Goal: Task Accomplishment & Management: Use online tool/utility

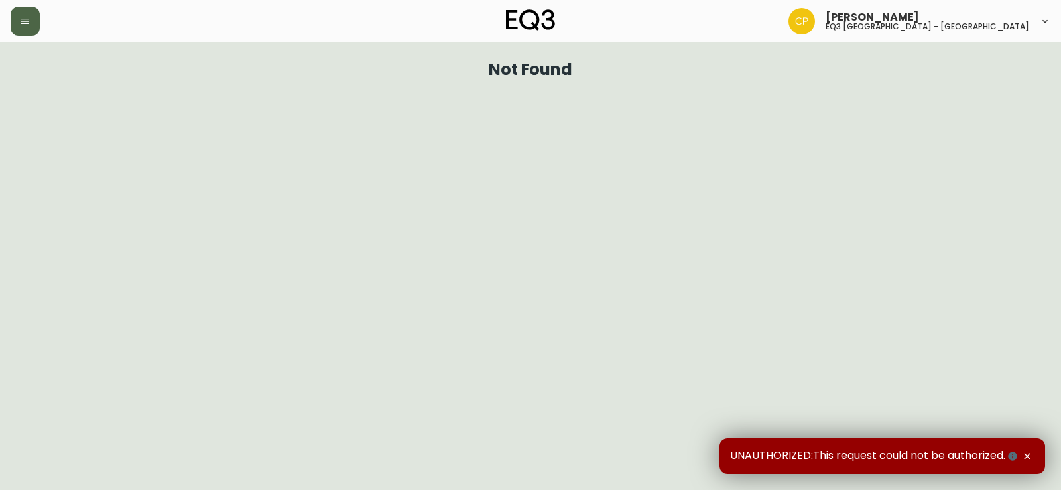
click at [21, 21] on icon "button" at bounding box center [25, 21] width 11 height 11
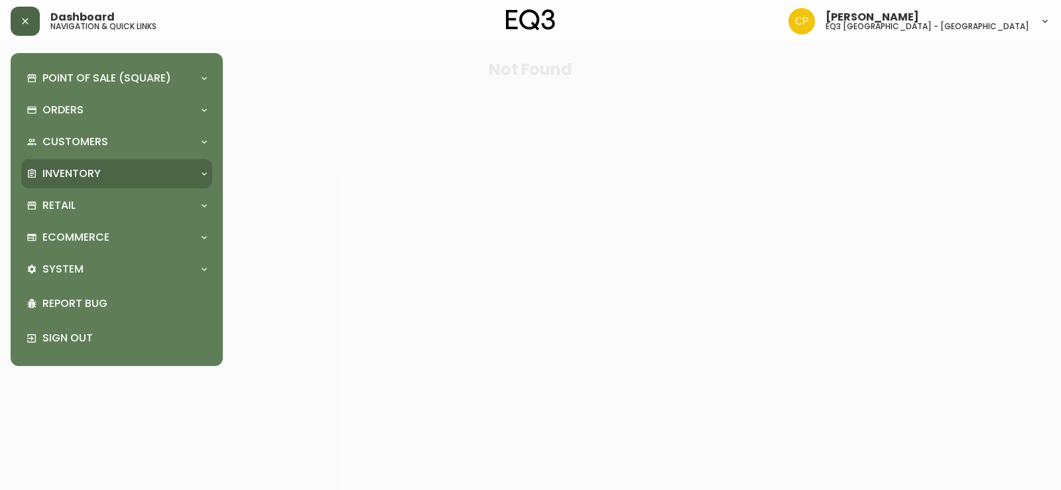
click at [102, 166] on div "Inventory" at bounding box center [110, 173] width 167 height 15
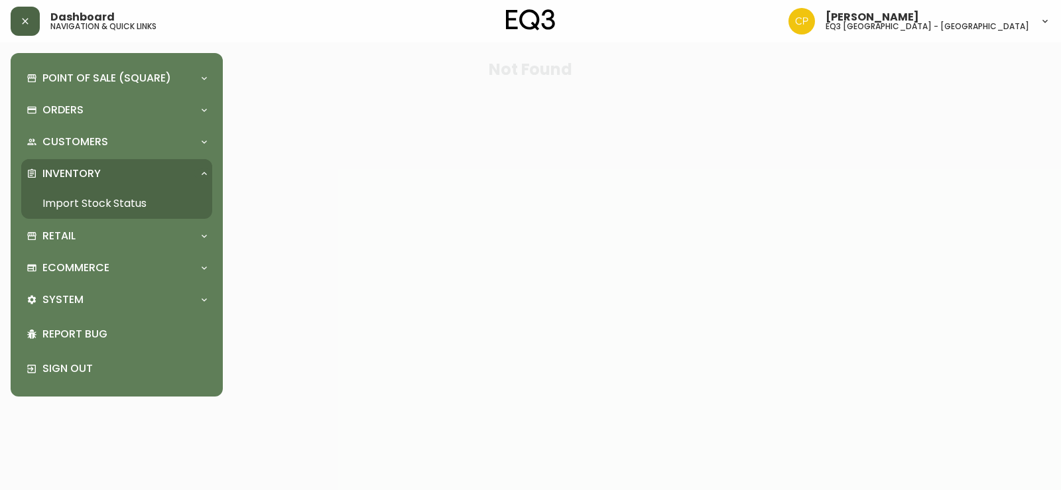
click at [69, 202] on link "Import Stock Status" at bounding box center [116, 203] width 191 height 30
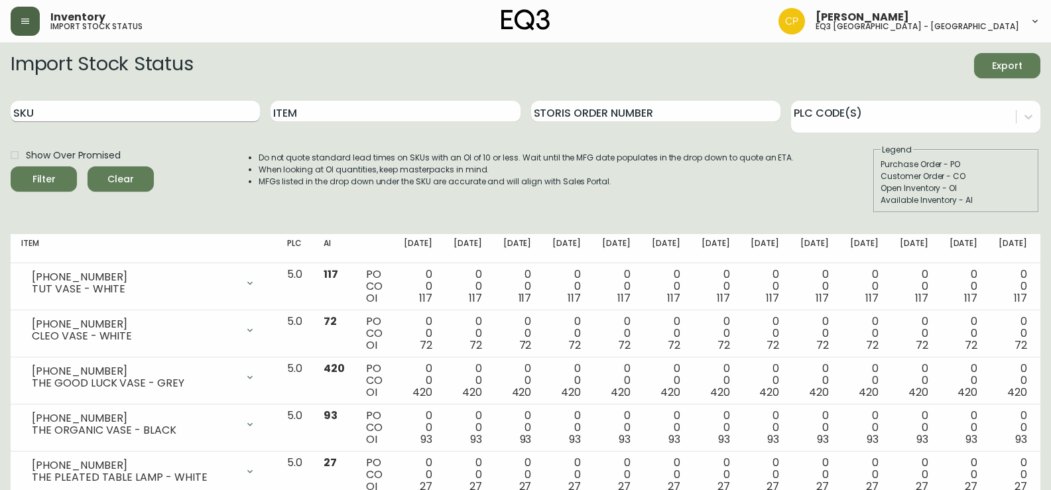
click at [157, 114] on input "SKU" at bounding box center [135, 111] width 249 height 21
paste input "[PHONE_NUMBER]"
click at [11, 166] on button "Filter" at bounding box center [44, 178] width 66 height 25
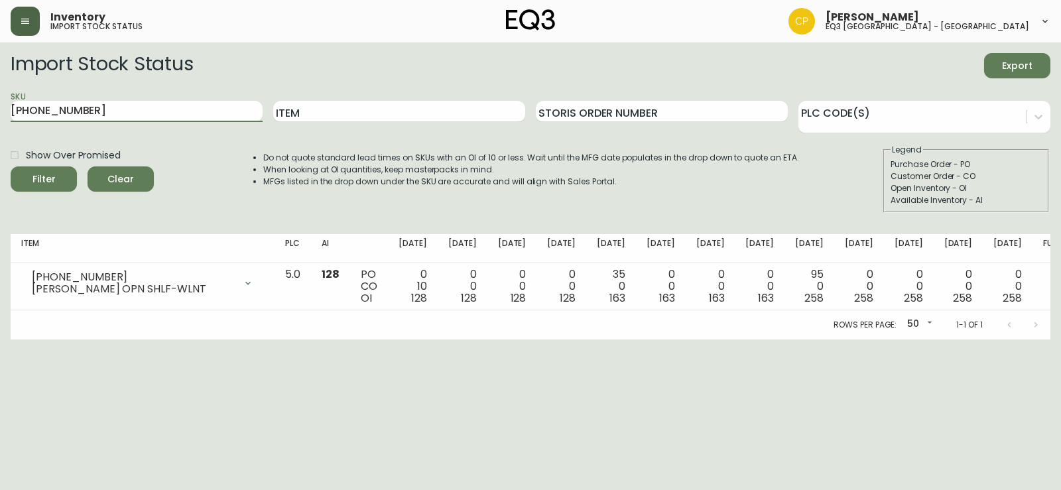
drag, startPoint x: 119, startPoint y: 118, endPoint x: 0, endPoint y: 114, distance: 119.4
click at [0, 114] on main "Import Stock Status Export SKU [PHONE_NUMBER] Item Storis Order Number PLC Code…" at bounding box center [530, 190] width 1061 height 297
paste input "28"
click at [11, 166] on button "Filter" at bounding box center [44, 178] width 66 height 25
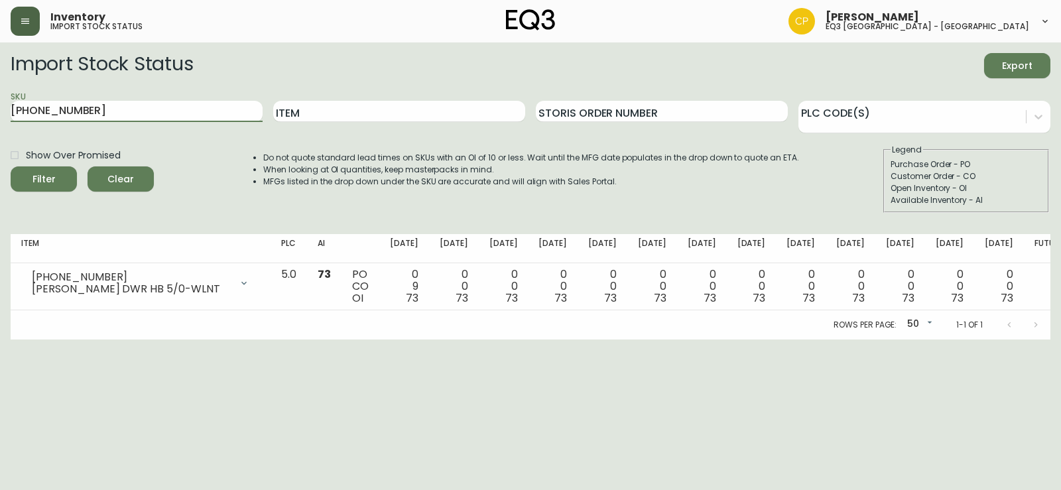
drag, startPoint x: 113, startPoint y: 121, endPoint x: 0, endPoint y: 89, distance: 117.3
click at [0, 89] on main "Import Stock Status Export SKU [PHONE_NUMBER] Item Storis Order Number PLC Code…" at bounding box center [530, 190] width 1061 height 297
paste input "12"
click at [11, 166] on button "Filter" at bounding box center [44, 178] width 66 height 25
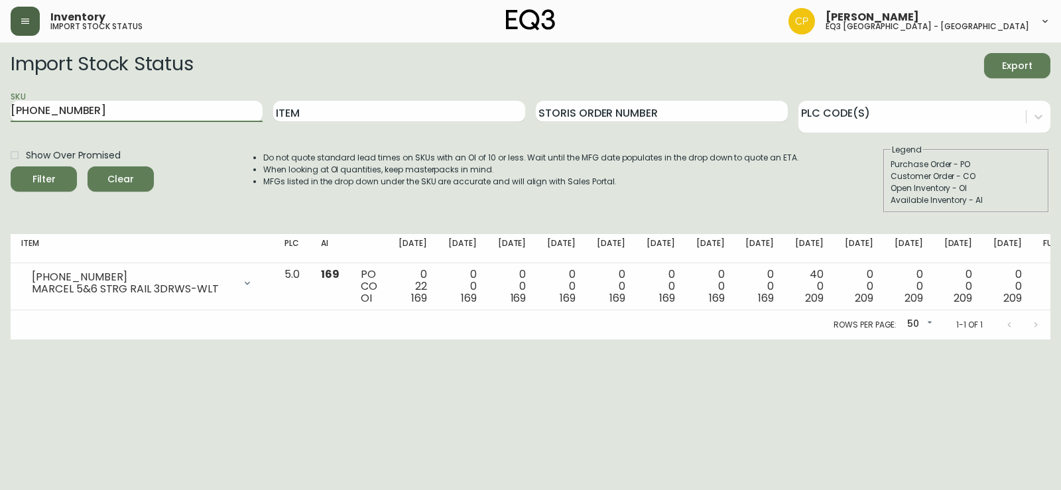
drag, startPoint x: 96, startPoint y: 107, endPoint x: 0, endPoint y: 106, distance: 96.1
click at [0, 106] on main "Import Stock Status Export SKU [PHONE_NUMBER] Item Storis Order Number PLC Code…" at bounding box center [530, 190] width 1061 height 297
click at [11, 166] on button "Filter" at bounding box center [44, 178] width 66 height 25
drag, startPoint x: 147, startPoint y: 113, endPoint x: 0, endPoint y: 127, distance: 147.9
click at [0, 127] on main "Import Stock Status Export SKU [PHONE_NUMBER] Item Storis Order Number PLC Code…" at bounding box center [530, 190] width 1061 height 297
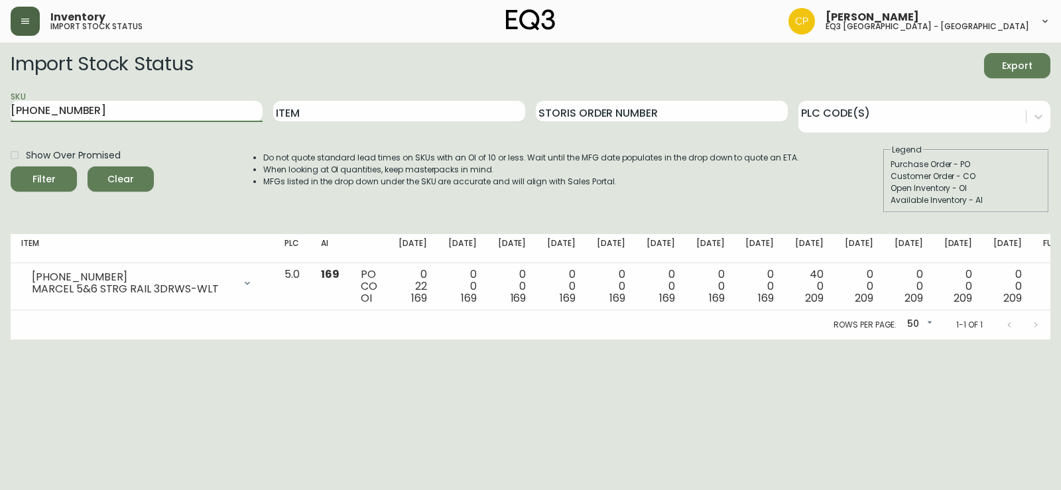
paste input "9"
click at [11, 166] on button "Filter" at bounding box center [44, 178] width 66 height 25
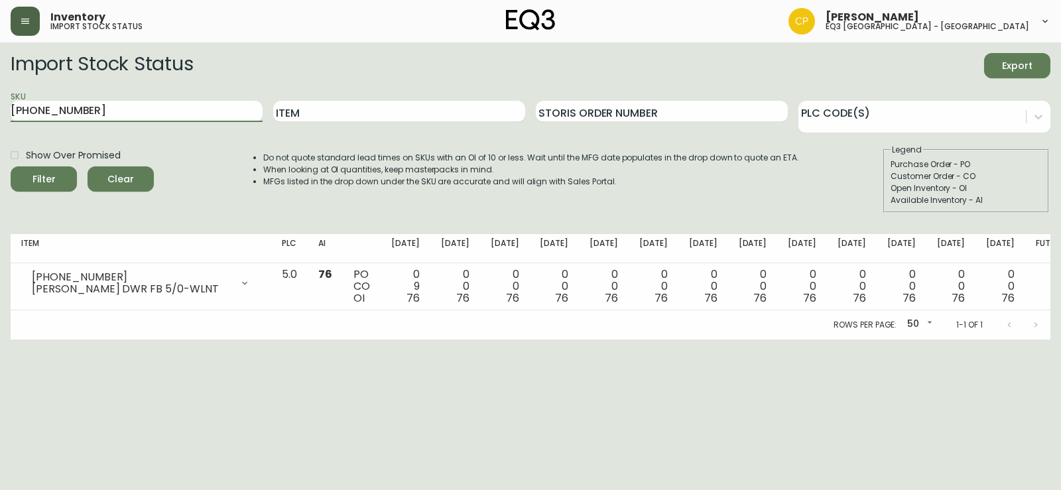
drag, startPoint x: 140, startPoint y: 112, endPoint x: 0, endPoint y: 117, distance: 140.0
click at [0, 117] on main "Import Stock Status Export SKU [PHONE_NUMBER] Item Storis Order Number PLC Code…" at bounding box center [530, 190] width 1061 height 297
paste input "[PHONE_NUMBER]"
type input "[PHONE_NUMBER]"
click at [11, 166] on button "Filter" at bounding box center [44, 178] width 66 height 25
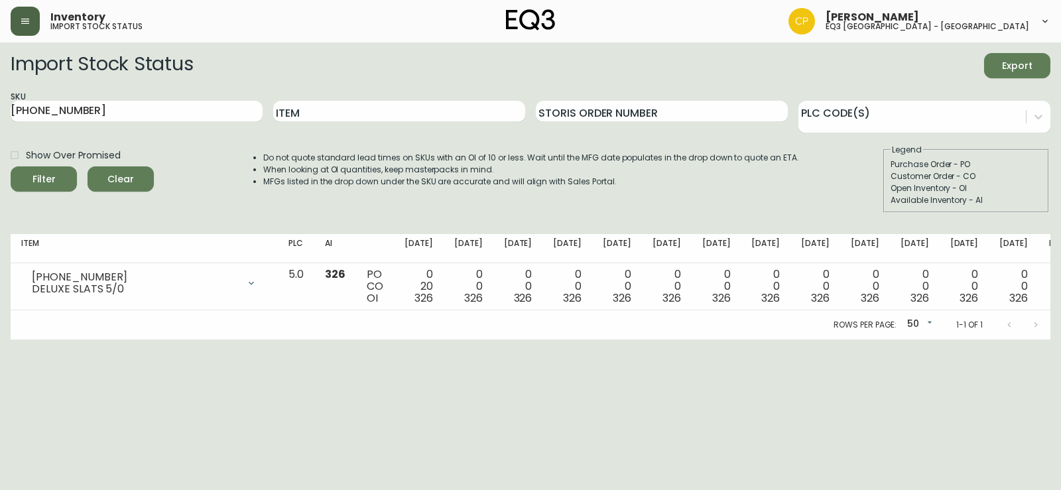
drag, startPoint x: 726, startPoint y: 404, endPoint x: 725, endPoint y: 384, distance: 20.6
click at [726, 339] on html "Inventory import stock status [PERSON_NAME] eq3 [GEOGRAPHIC_DATA] - st laurent …" at bounding box center [530, 169] width 1061 height 339
